Goal: Information Seeking & Learning: Find specific page/section

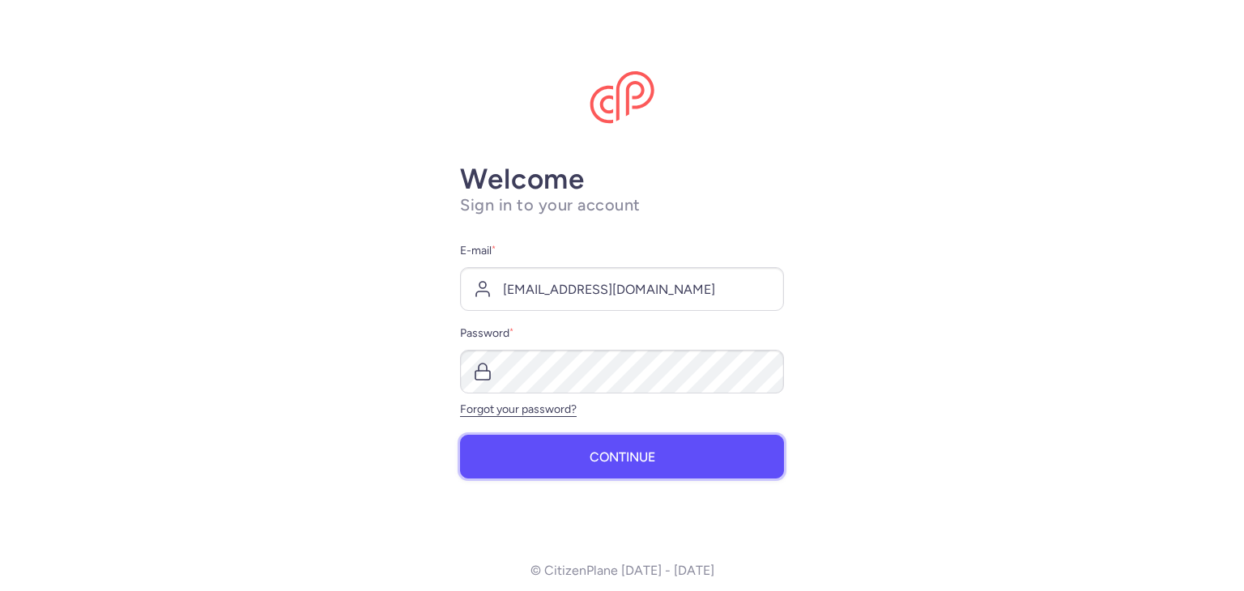
click at [626, 457] on span "Continue" at bounding box center [622, 457] width 66 height 15
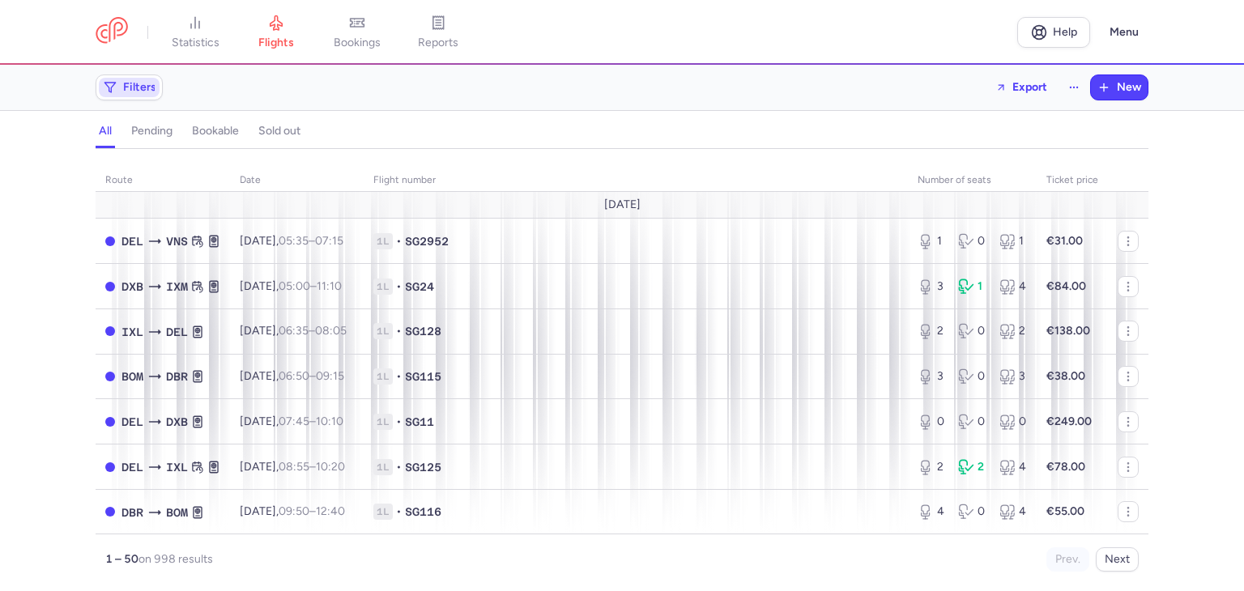
click at [139, 82] on span "Filters" at bounding box center [139, 87] width 33 height 13
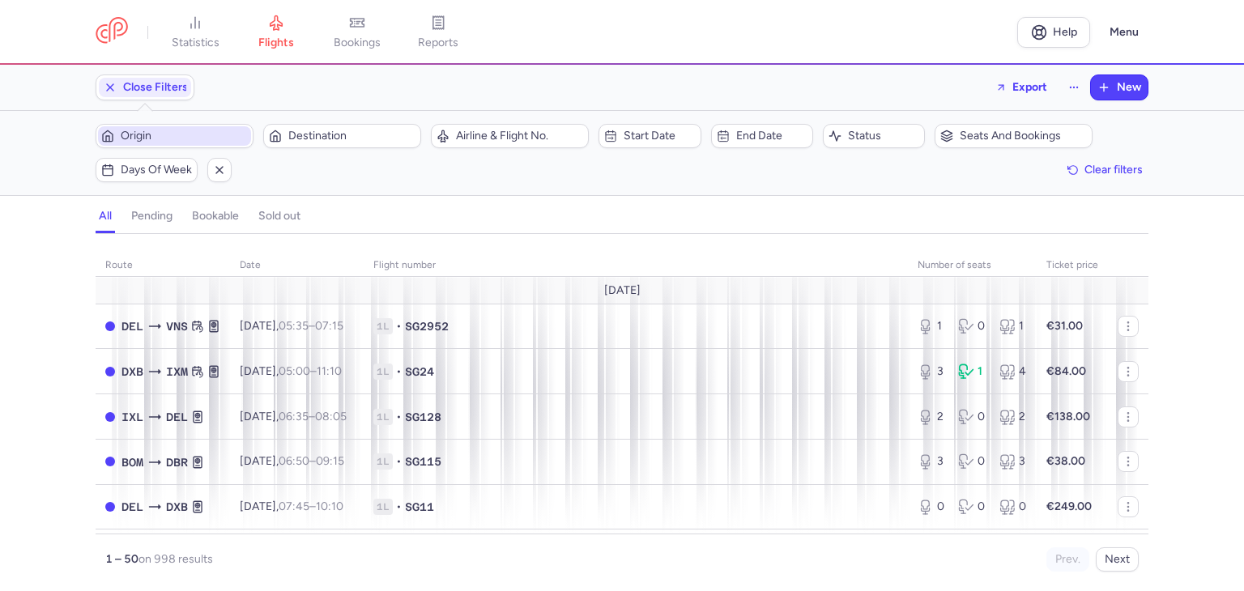
click at [188, 141] on span "Origin" at bounding box center [184, 136] width 127 height 13
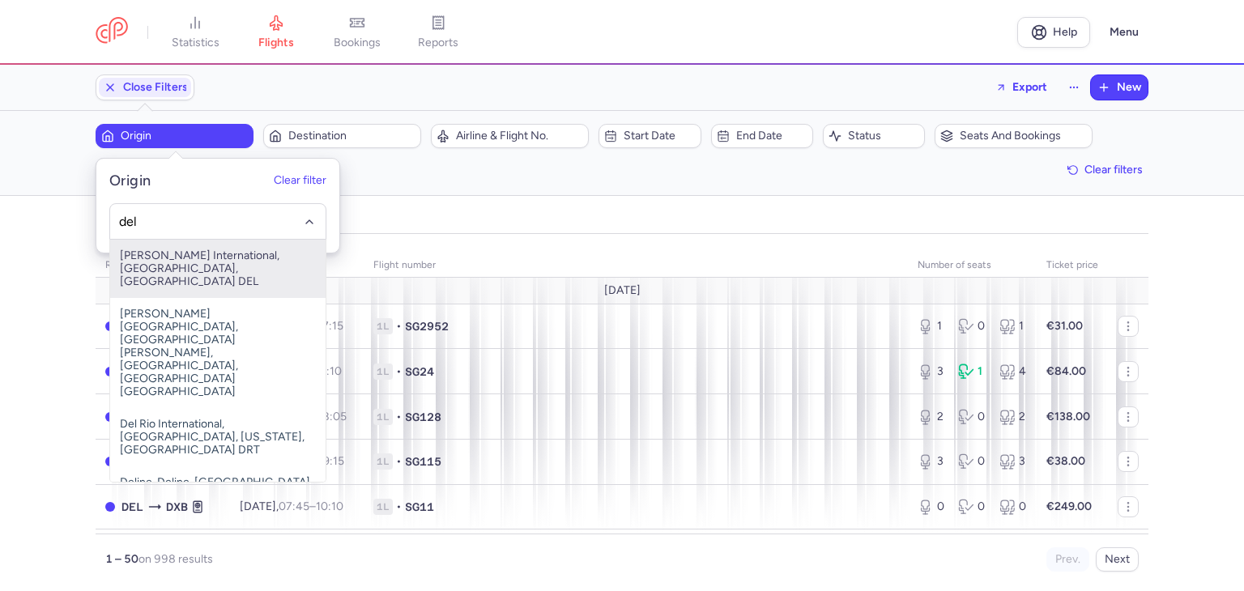
click at [204, 253] on span "[PERSON_NAME] International, [GEOGRAPHIC_DATA], [GEOGRAPHIC_DATA] DEL" at bounding box center [217, 269] width 215 height 58
type input "del"
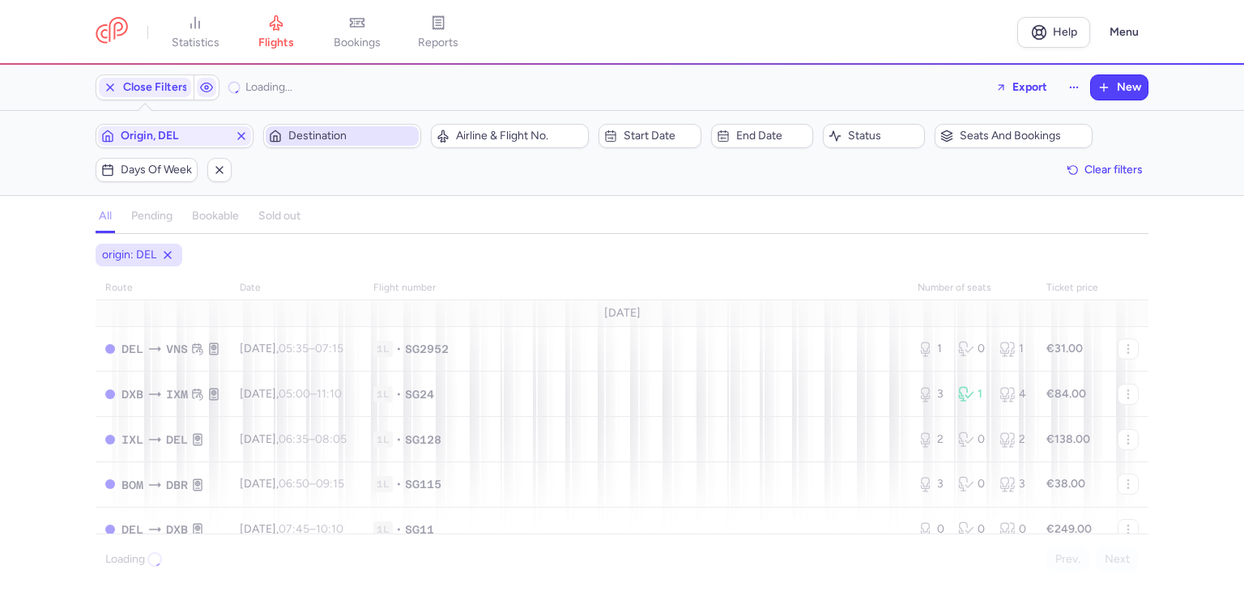
click at [350, 130] on span "Destination" at bounding box center [351, 136] width 127 height 13
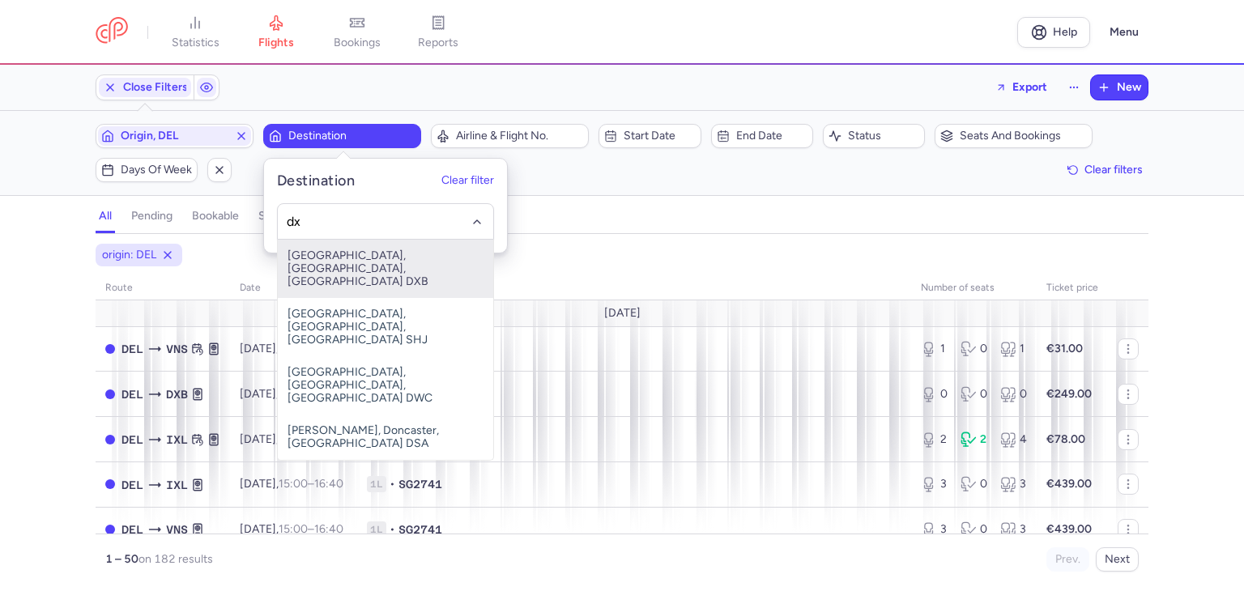
click at [347, 258] on span "[GEOGRAPHIC_DATA], [GEOGRAPHIC_DATA], [GEOGRAPHIC_DATA] DXB" at bounding box center [385, 269] width 215 height 58
type input "dx"
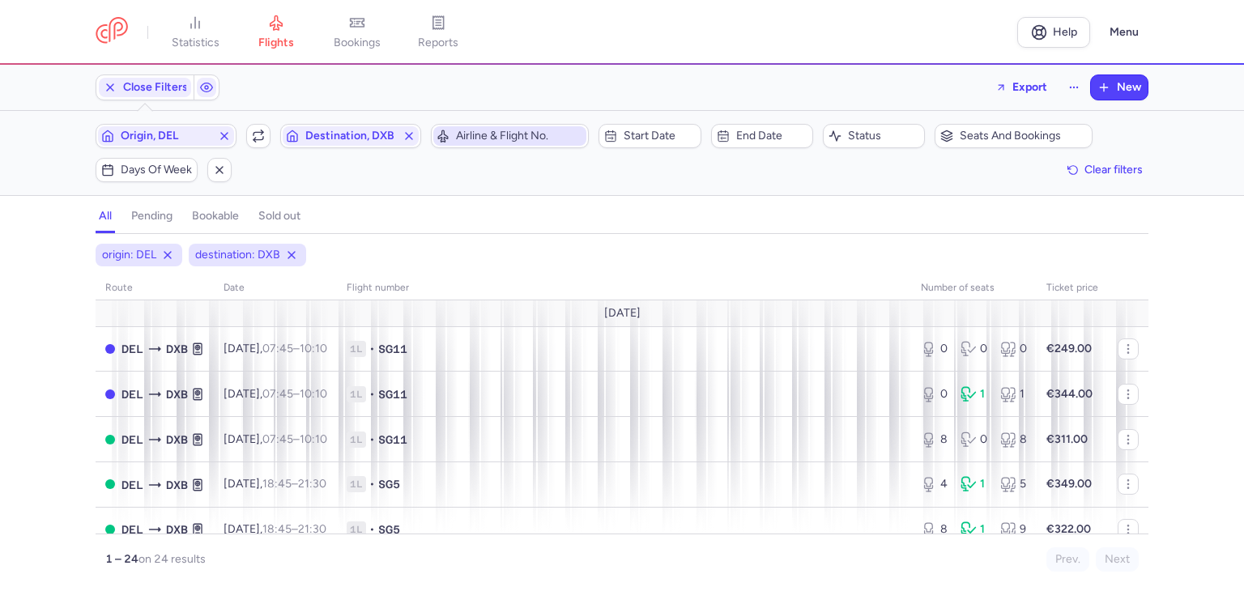
click at [527, 140] on span "Airline & Flight No." at bounding box center [519, 136] width 127 height 13
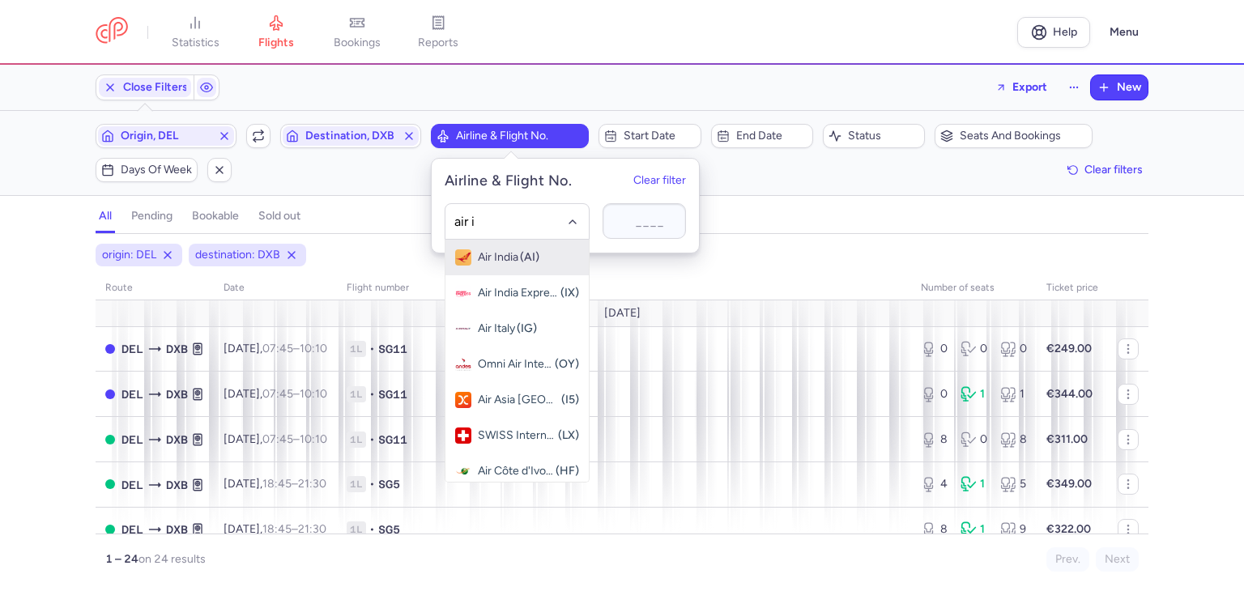
type input "air in"
click at [518, 252] on div "Air India (AI)" at bounding box center [509, 257] width 62 height 13
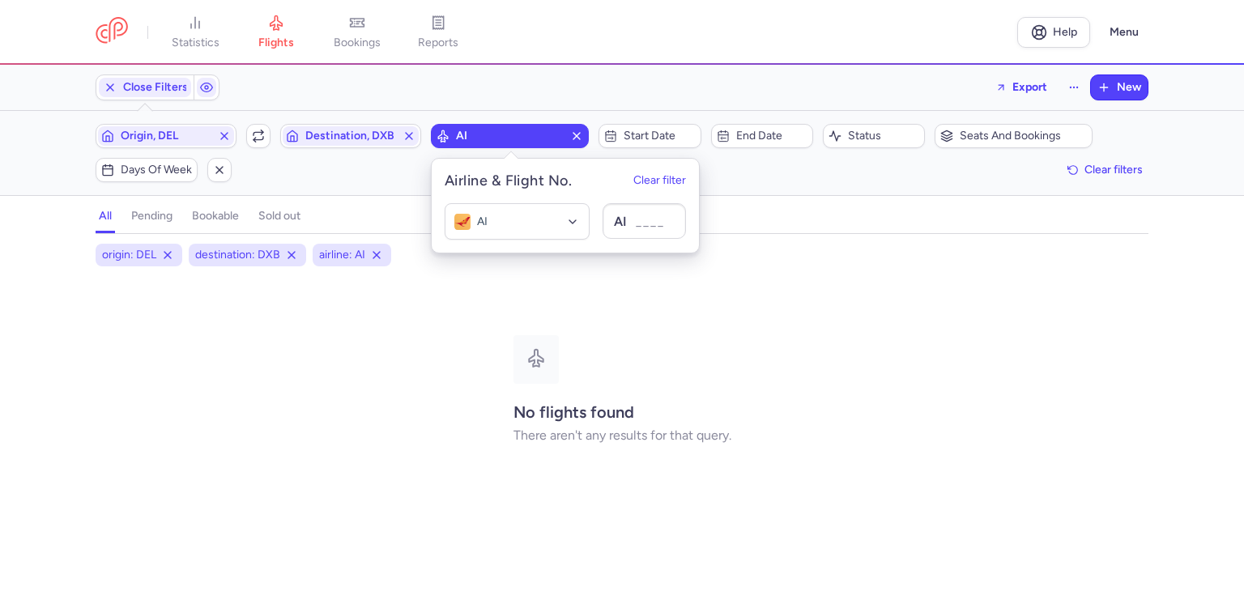
click at [767, 199] on div "all pending bookable sold out 3" at bounding box center [622, 216] width 1053 height 35
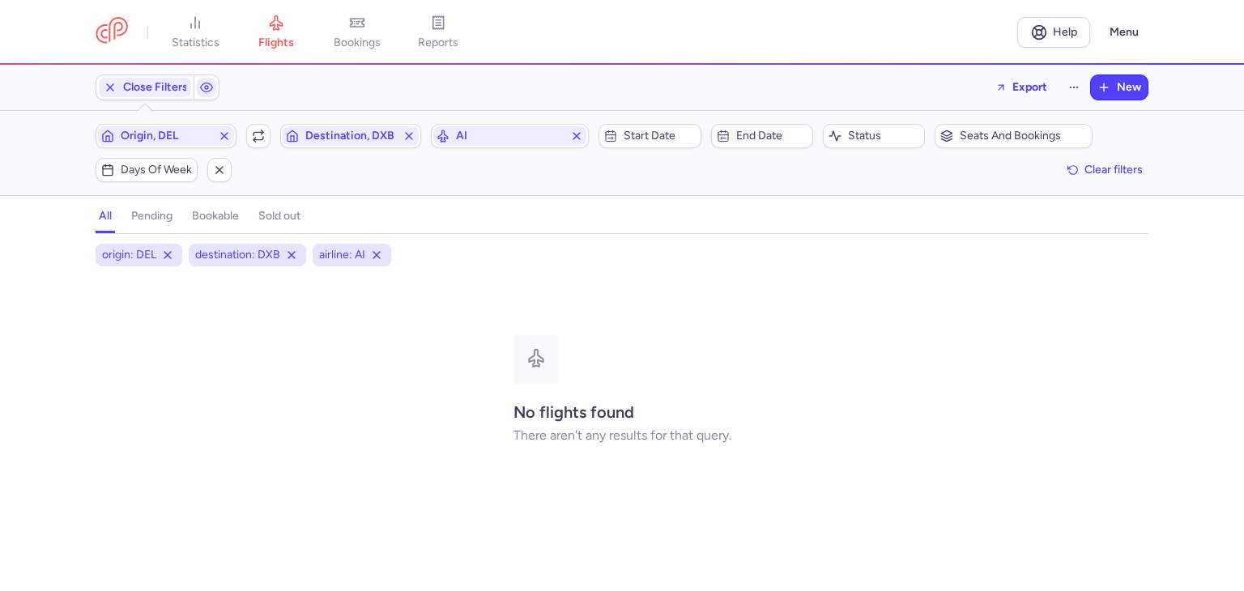
click at [157, 219] on h4 "pending" at bounding box center [151, 216] width 41 height 15
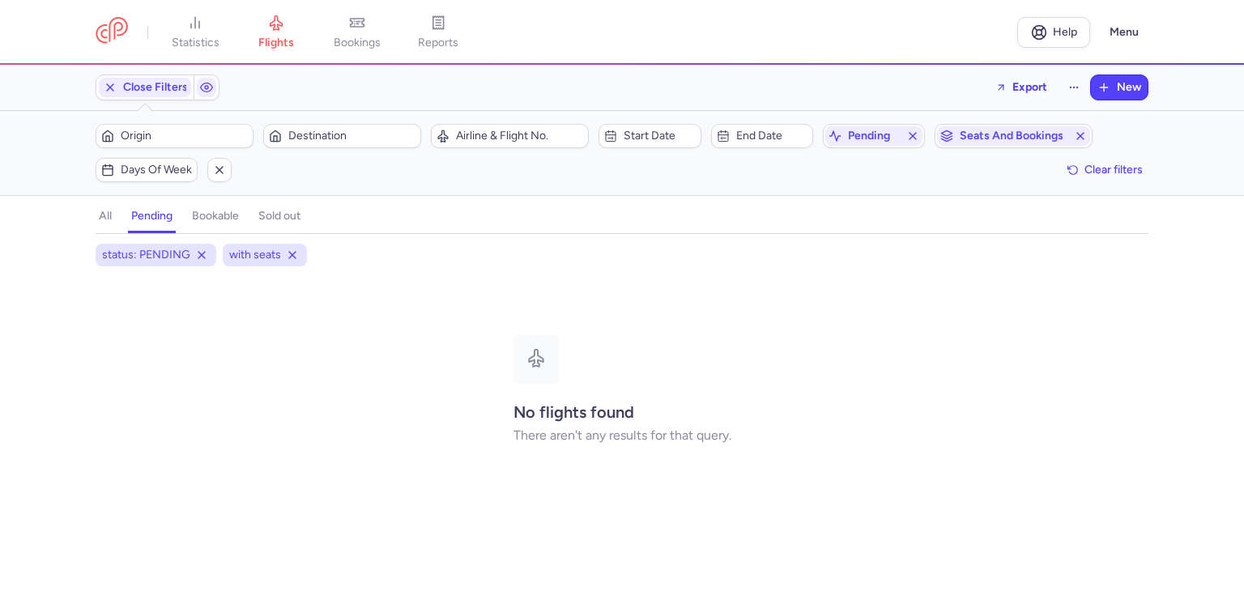
click at [103, 215] on h4 "all" at bounding box center [105, 216] width 13 height 15
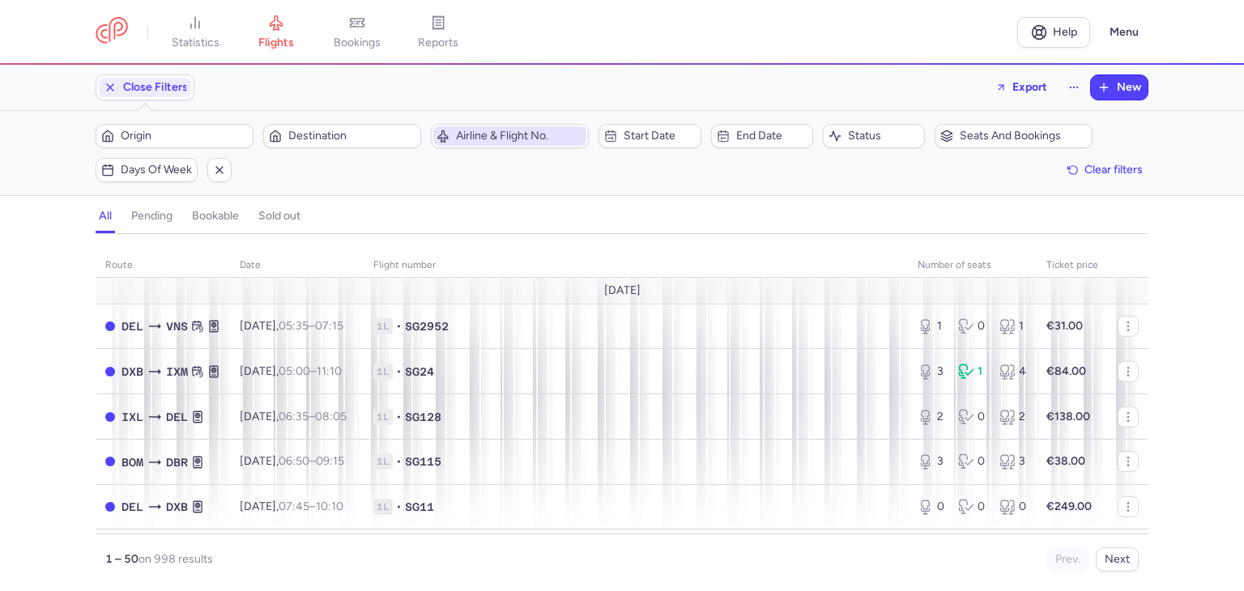
click at [490, 140] on span "Airline & Flight No." at bounding box center [519, 136] width 127 height 13
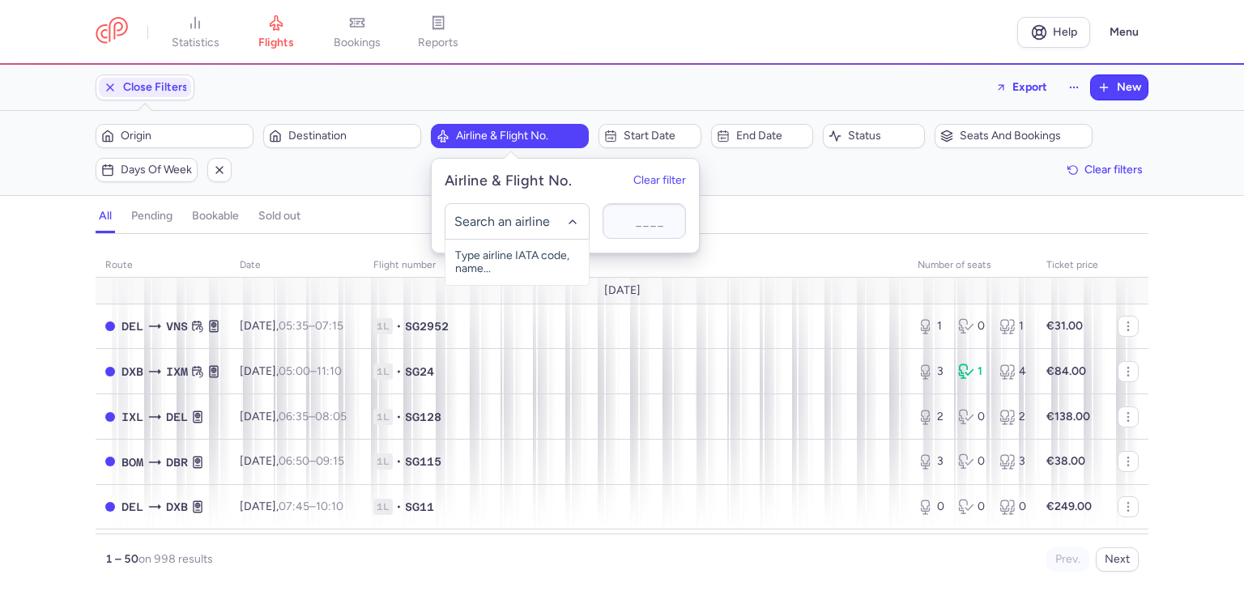
click at [619, 222] on div at bounding box center [620, 221] width 16 height 16
type input "ai"
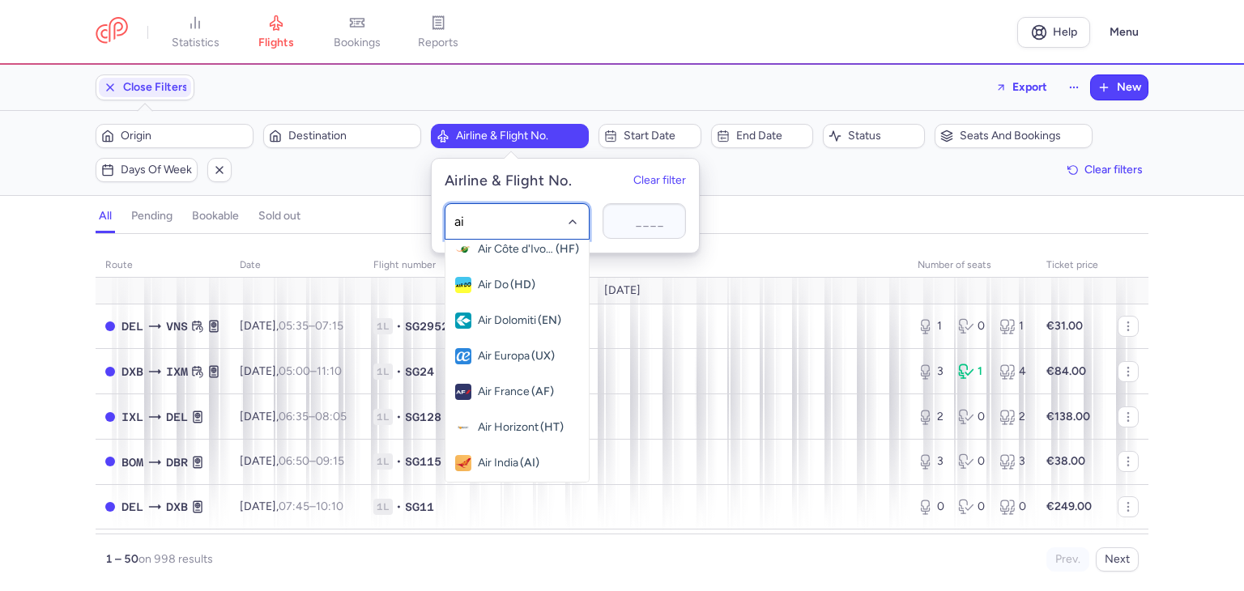
scroll to position [1134, 0]
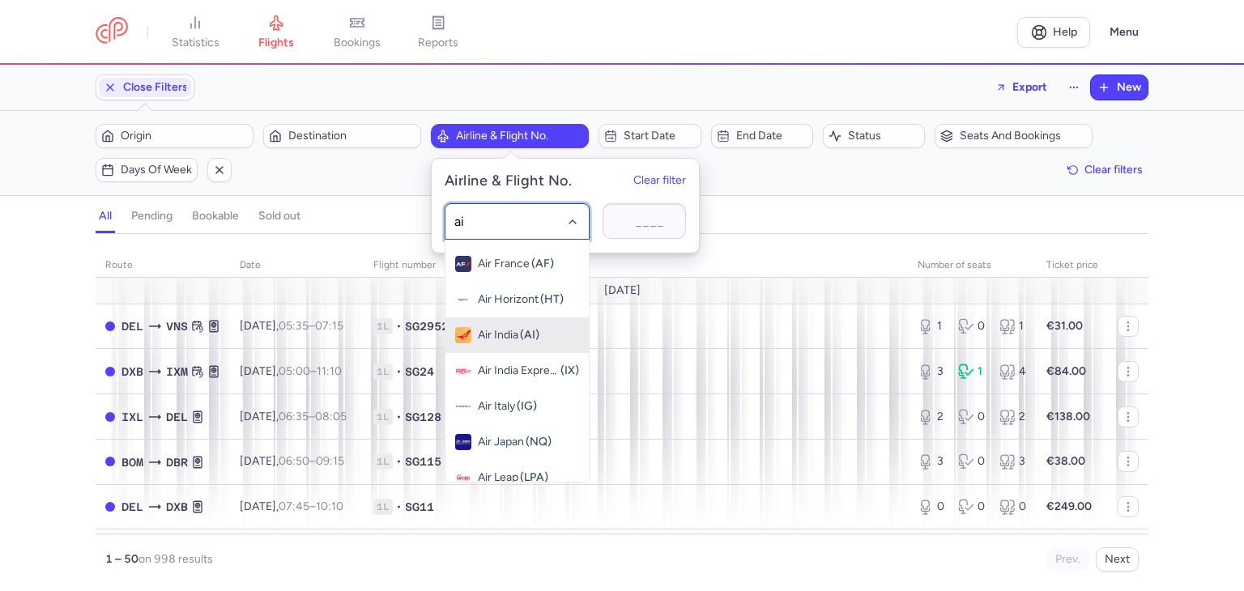
click at [534, 338] on span "(AI)" at bounding box center [529, 335] width 19 height 13
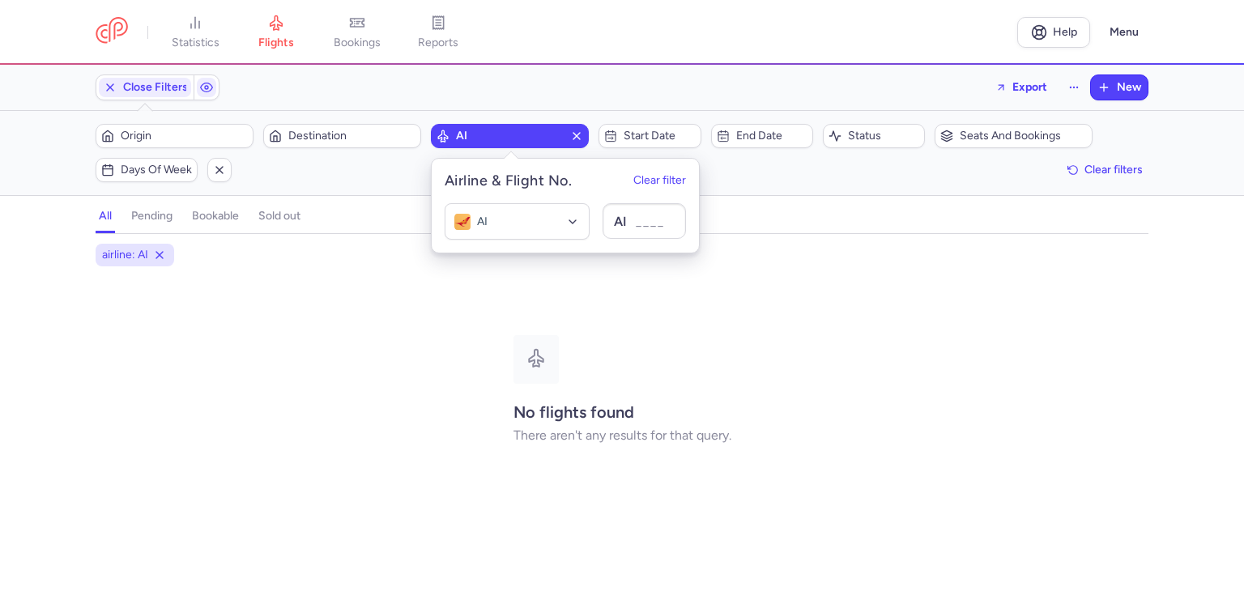
click at [373, 284] on div "No flights found There aren't any results for that query." at bounding box center [622, 389] width 1053 height 227
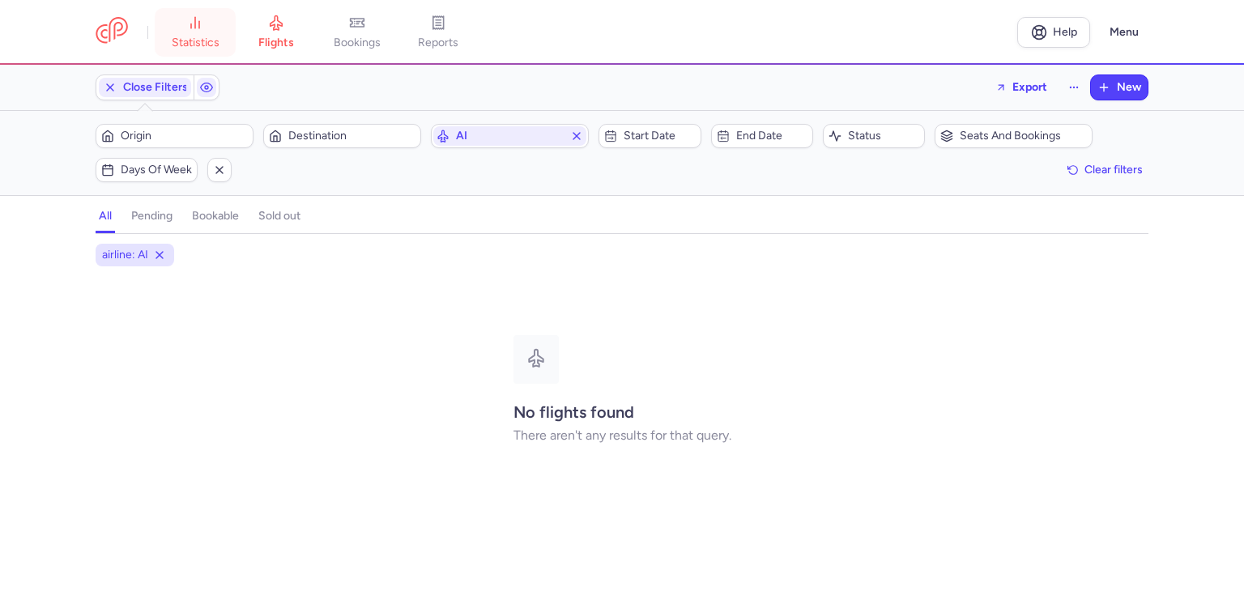
click at [211, 33] on link "statistics" at bounding box center [195, 33] width 81 height 36
